Goal: Book appointment/travel/reservation

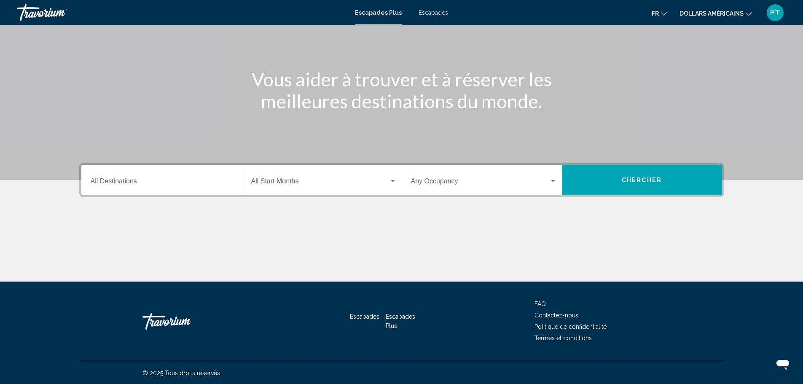
scroll to position [74, 0]
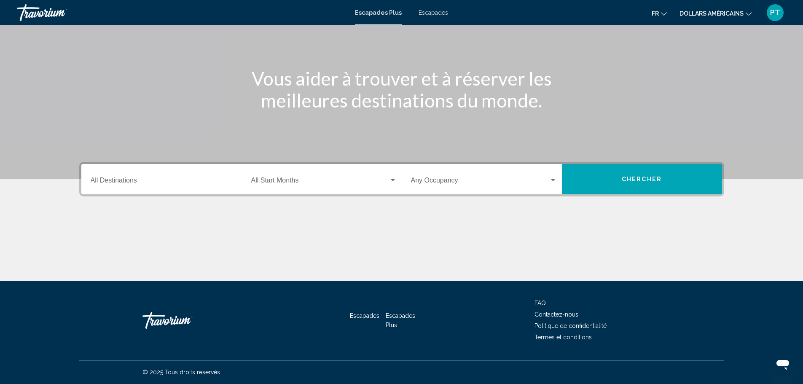
click at [216, 178] on div "Destination All Destinations" at bounding box center [164, 179] width 146 height 27
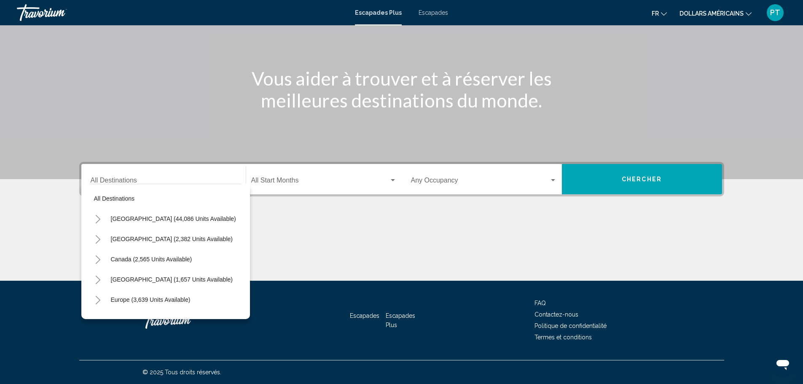
click at [192, 185] on div "All destinations [GEOGRAPHIC_DATA] (44,086 units available) [GEOGRAPHIC_DATA] (…" at bounding box center [166, 249] width 152 height 131
click at [179, 171] on div "Destination All Destinations" at bounding box center [164, 179] width 146 height 27
click at [162, 178] on input "Destination All Destinations" at bounding box center [164, 182] width 146 height 8
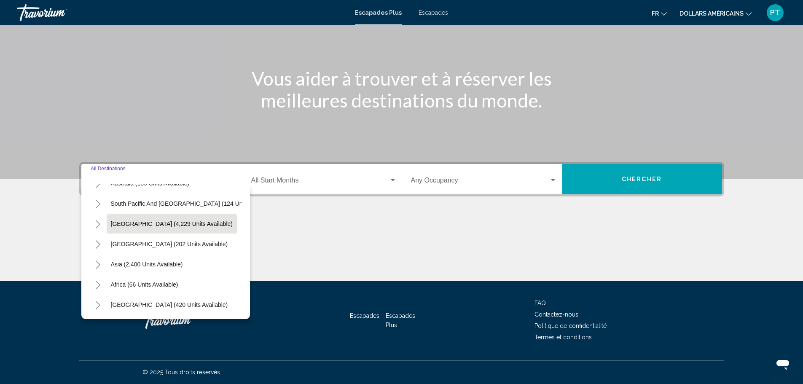
scroll to position [143, 0]
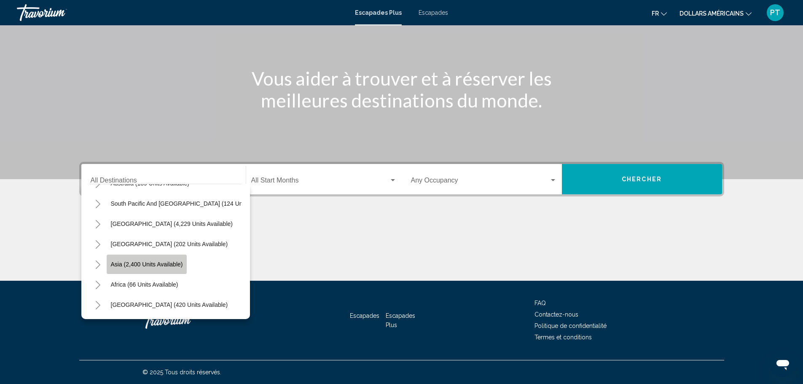
click at [144, 261] on span "Asia (2,400 units available)" at bounding box center [147, 264] width 72 height 7
type input "**********"
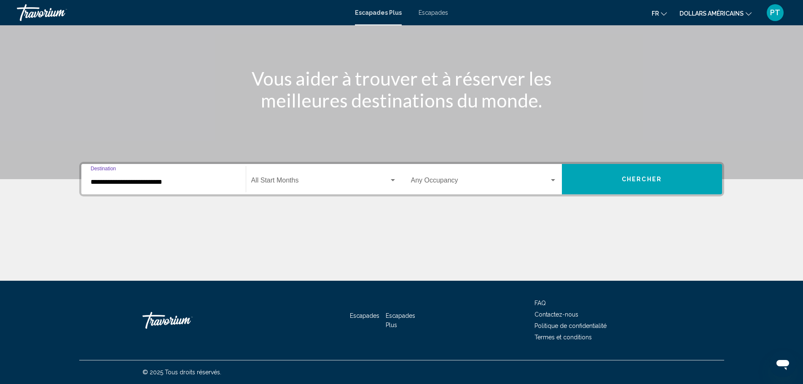
click at [395, 186] on div "Start Month All Start Months" at bounding box center [323, 179] width 145 height 27
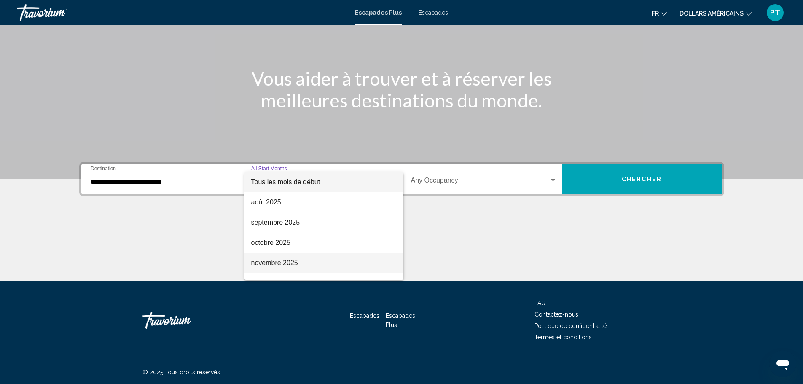
click at [279, 260] on font "novembre 2025" at bounding box center [274, 262] width 47 height 7
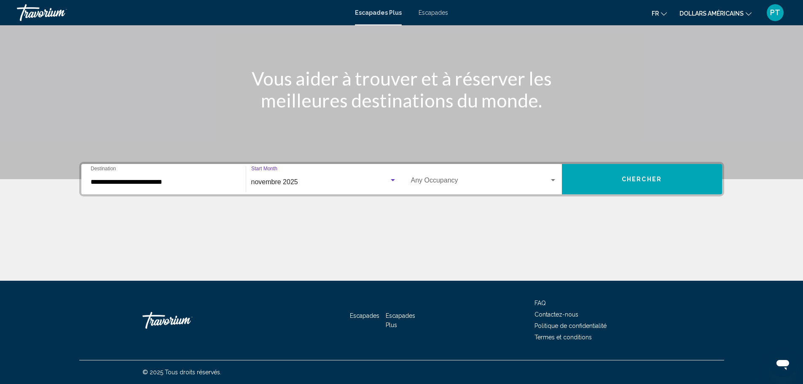
click at [551, 182] on div "Widget de recherche" at bounding box center [553, 180] width 8 height 7
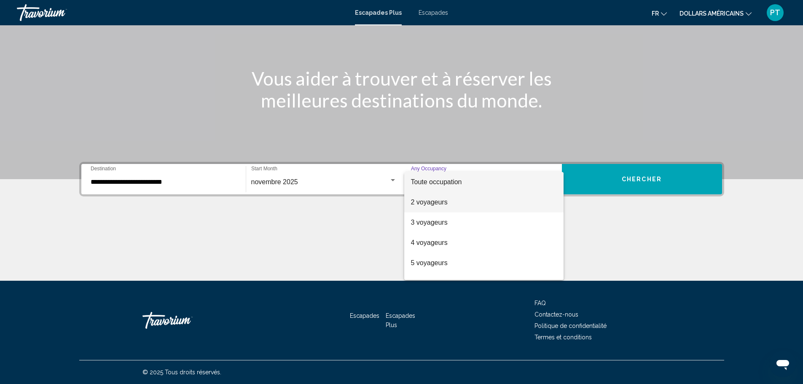
click at [450, 205] on span "2 voyageurs" at bounding box center [484, 202] width 146 height 20
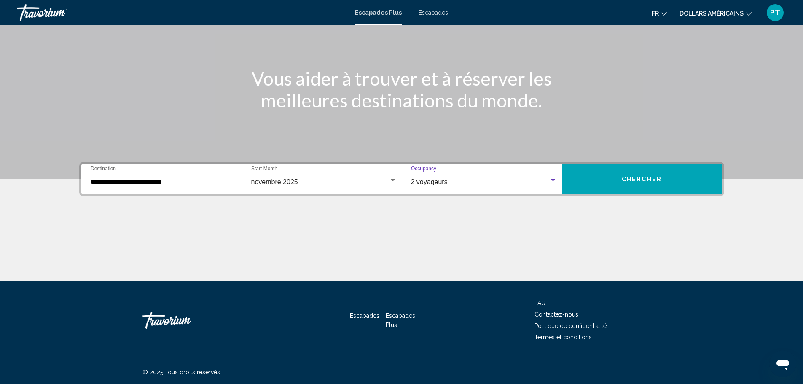
click at [642, 183] on button "Chercher" at bounding box center [642, 179] width 160 height 30
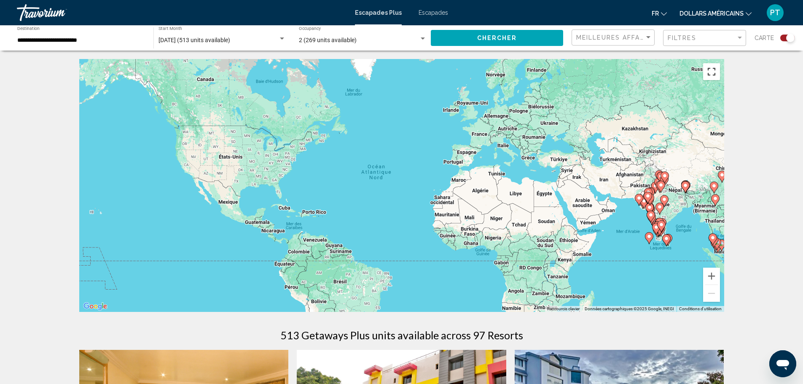
drag, startPoint x: 711, startPoint y: 74, endPoint x: 711, endPoint y: 125, distance: 51.0
click at [711, 74] on button "Passer en plein écran" at bounding box center [711, 71] width 17 height 17
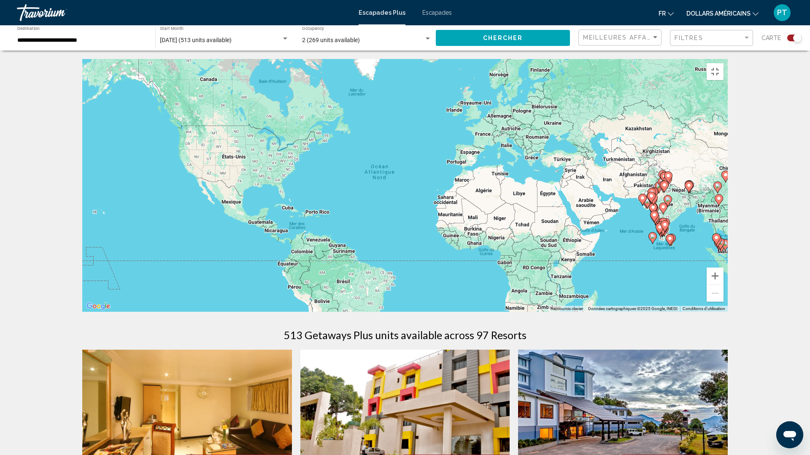
click at [716, 240] on image "Contenu principal" at bounding box center [716, 237] width 5 height 5
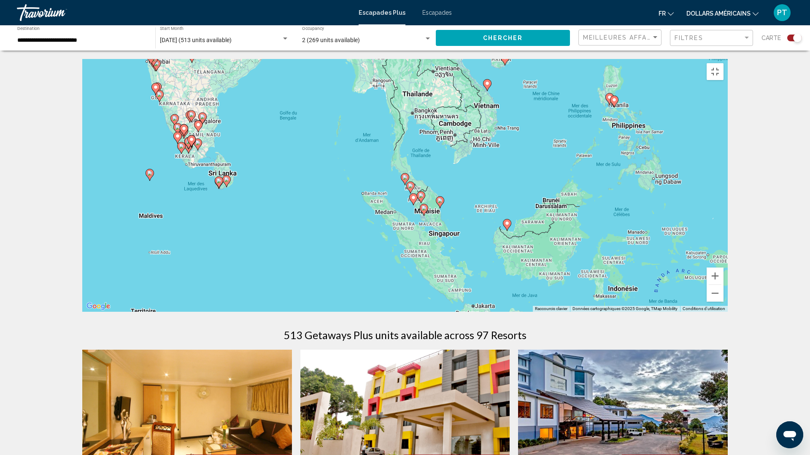
click at [405, 180] on image "Contenu principal" at bounding box center [404, 177] width 5 height 5
type input "**********"
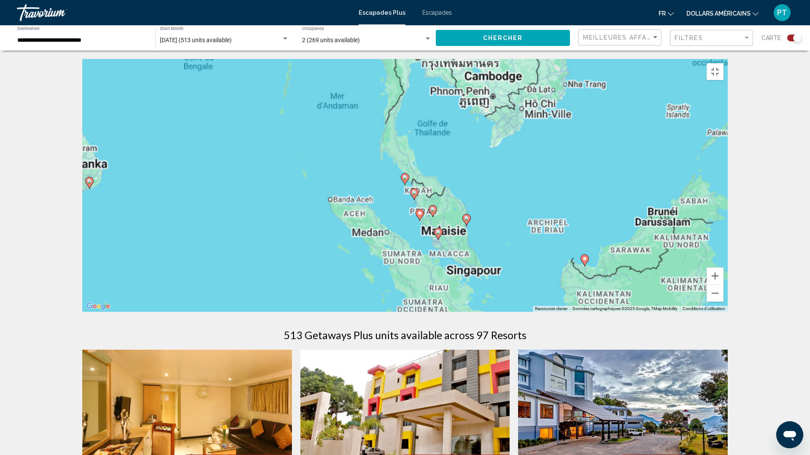
click at [405, 180] on image "Contenu principal" at bounding box center [404, 177] width 5 height 5
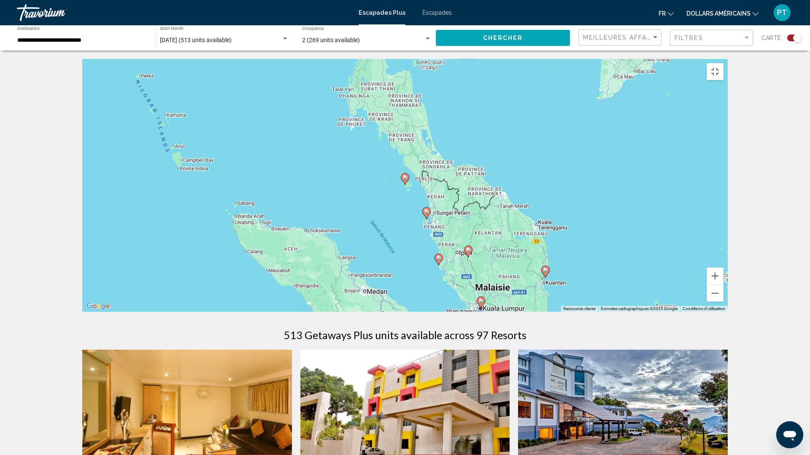
click at [405, 180] on image "Contenu principal" at bounding box center [404, 177] width 5 height 5
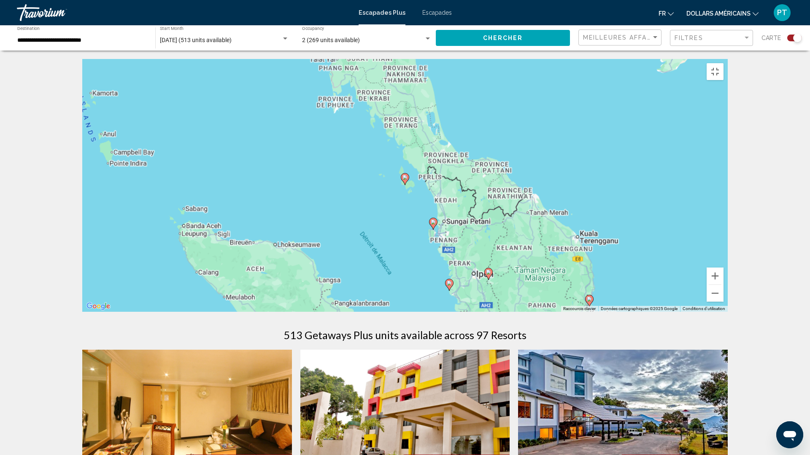
click at [405, 180] on image "Contenu principal" at bounding box center [404, 177] width 5 height 5
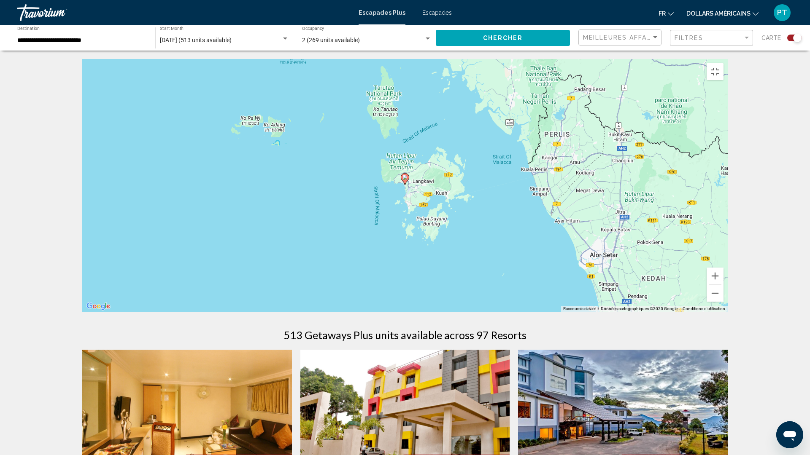
click at [405, 180] on image "Contenu principal" at bounding box center [404, 177] width 5 height 5
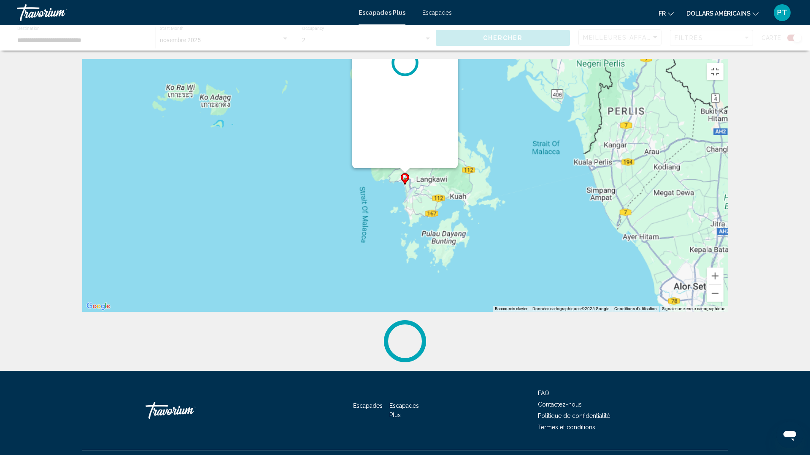
click at [405, 180] on image "Contenu principal" at bounding box center [404, 177] width 5 height 5
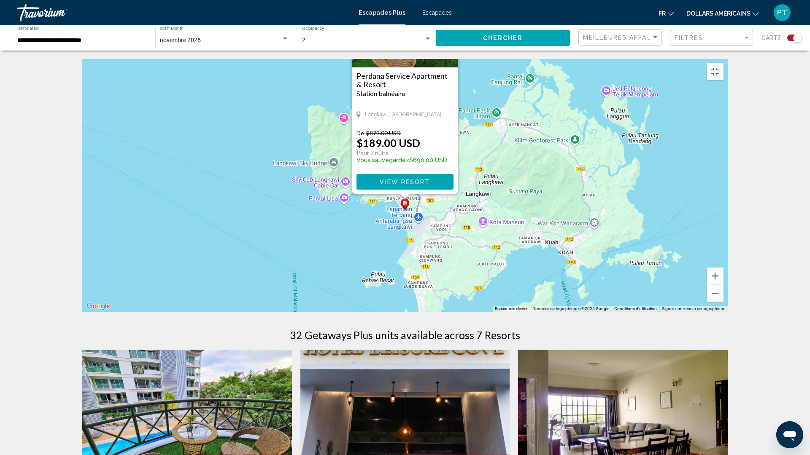
click at [258, 214] on div "Pour activer le glissement avec le clavier, appuyez sur Alt+Entrée. Une fois ce…" at bounding box center [404, 185] width 645 height 253
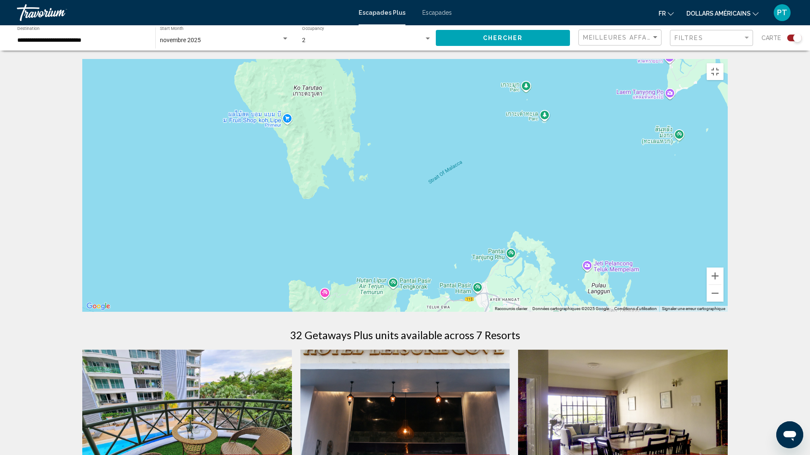
drag, startPoint x: 580, startPoint y: 148, endPoint x: 560, endPoint y: 323, distance: 176.2
click at [723, 63] on button "Passer en plein écran" at bounding box center [714, 71] width 17 height 17
